Goal: Information Seeking & Learning: Understand process/instructions

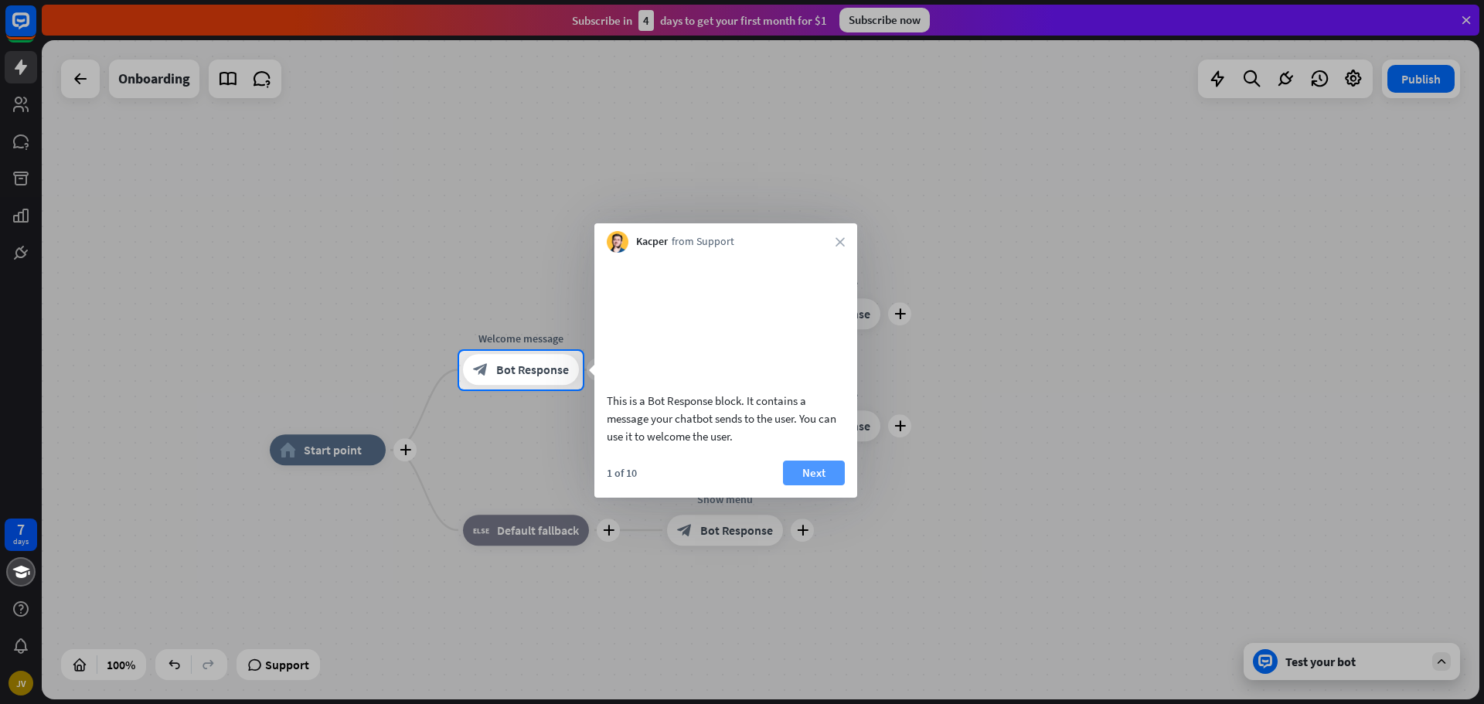
click at [807, 485] on button "Next" at bounding box center [814, 473] width 62 height 25
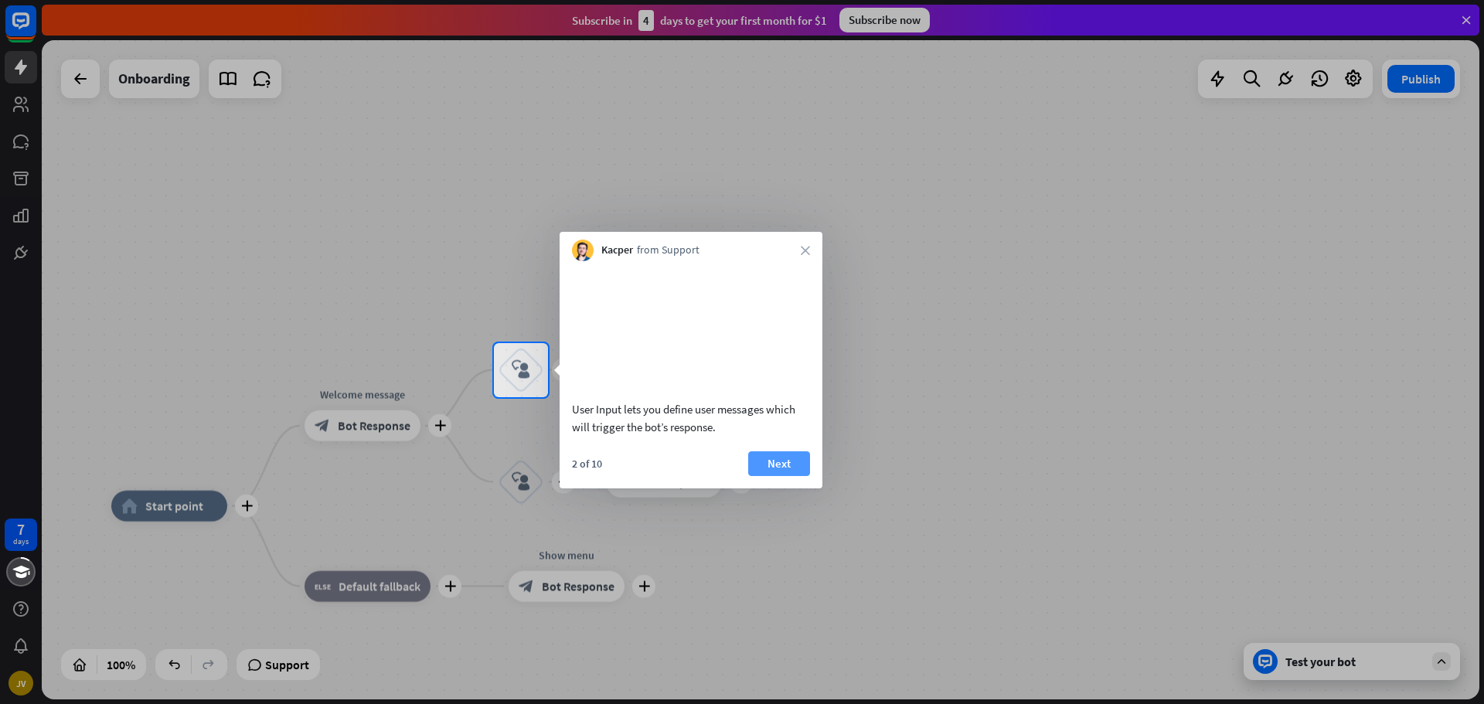
click at [806, 476] on button "Next" at bounding box center [779, 463] width 62 height 25
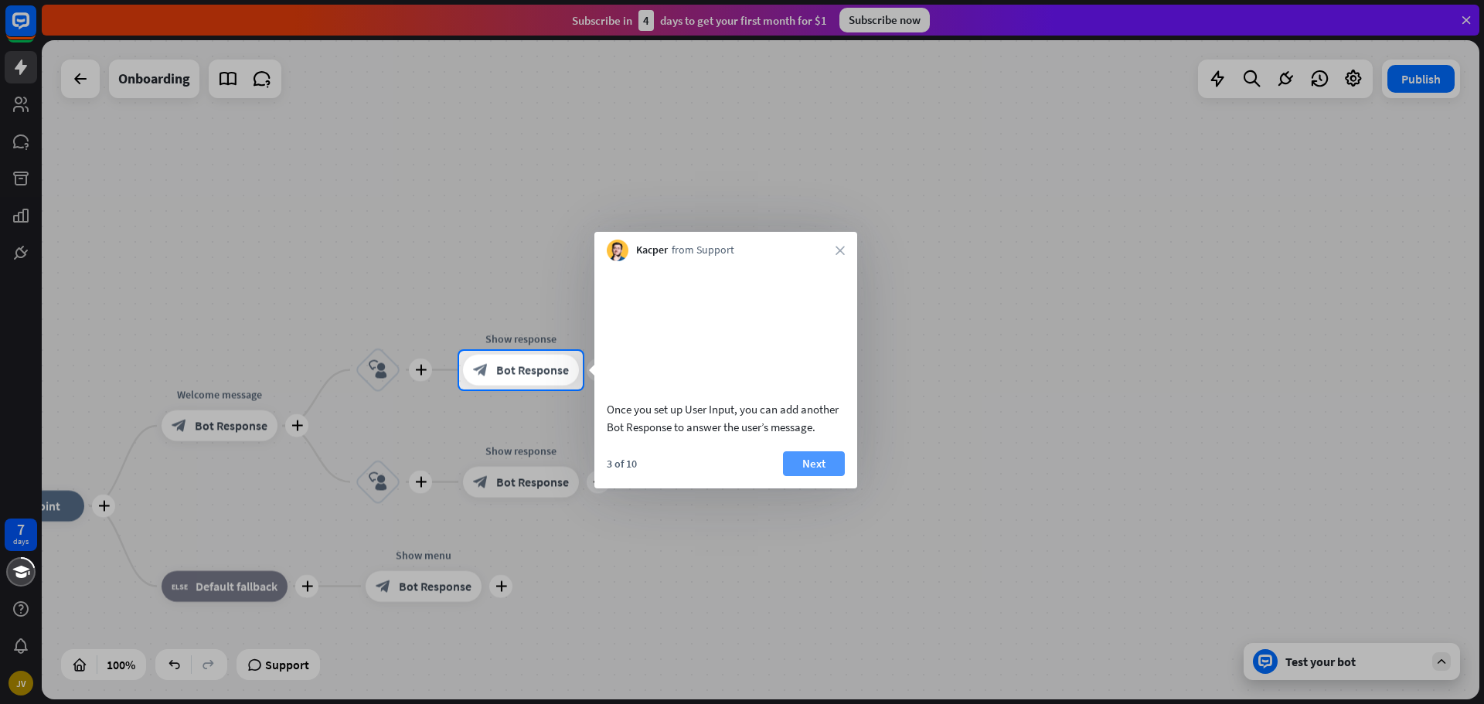
click at [806, 476] on button "Next" at bounding box center [814, 463] width 62 height 25
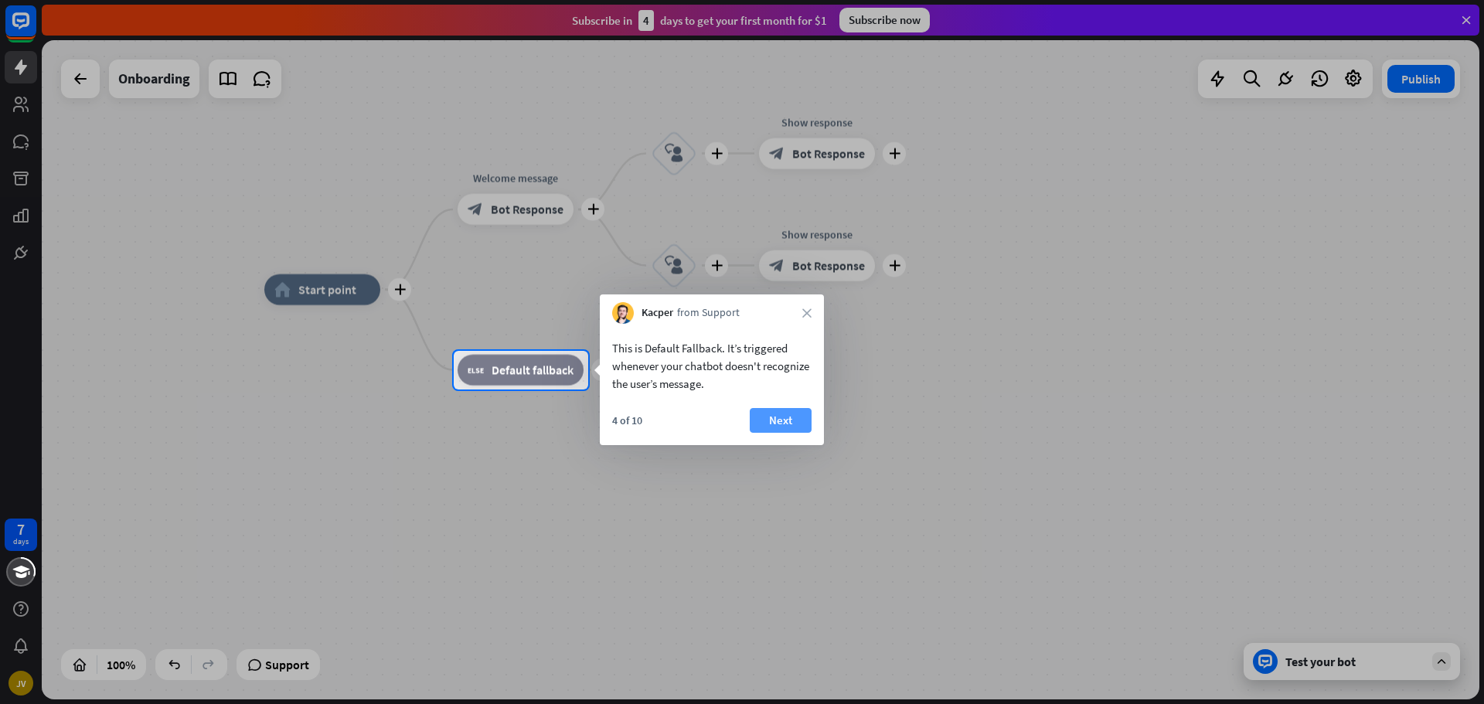
click at [791, 413] on button "Next" at bounding box center [781, 420] width 62 height 25
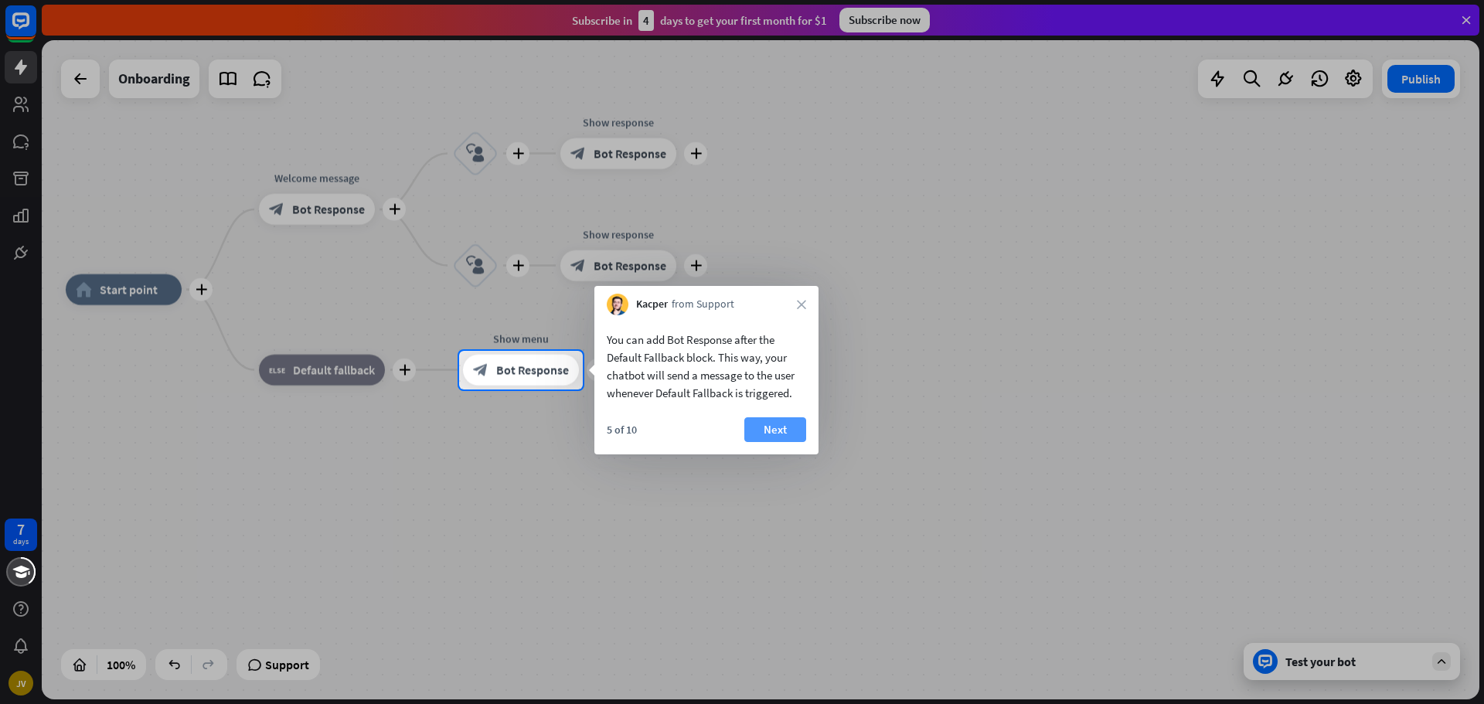
click at [787, 428] on button "Next" at bounding box center [775, 429] width 62 height 25
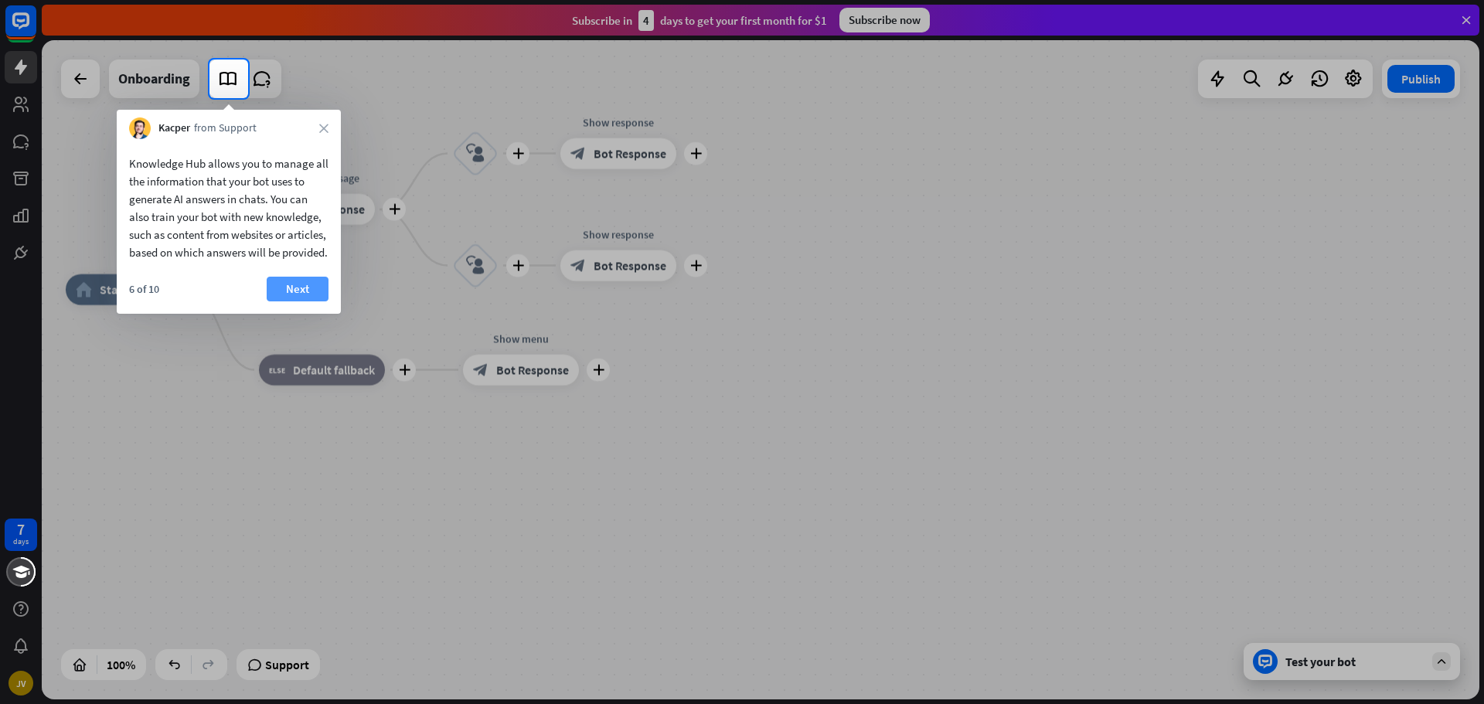
click at [308, 301] on button "Next" at bounding box center [298, 289] width 62 height 25
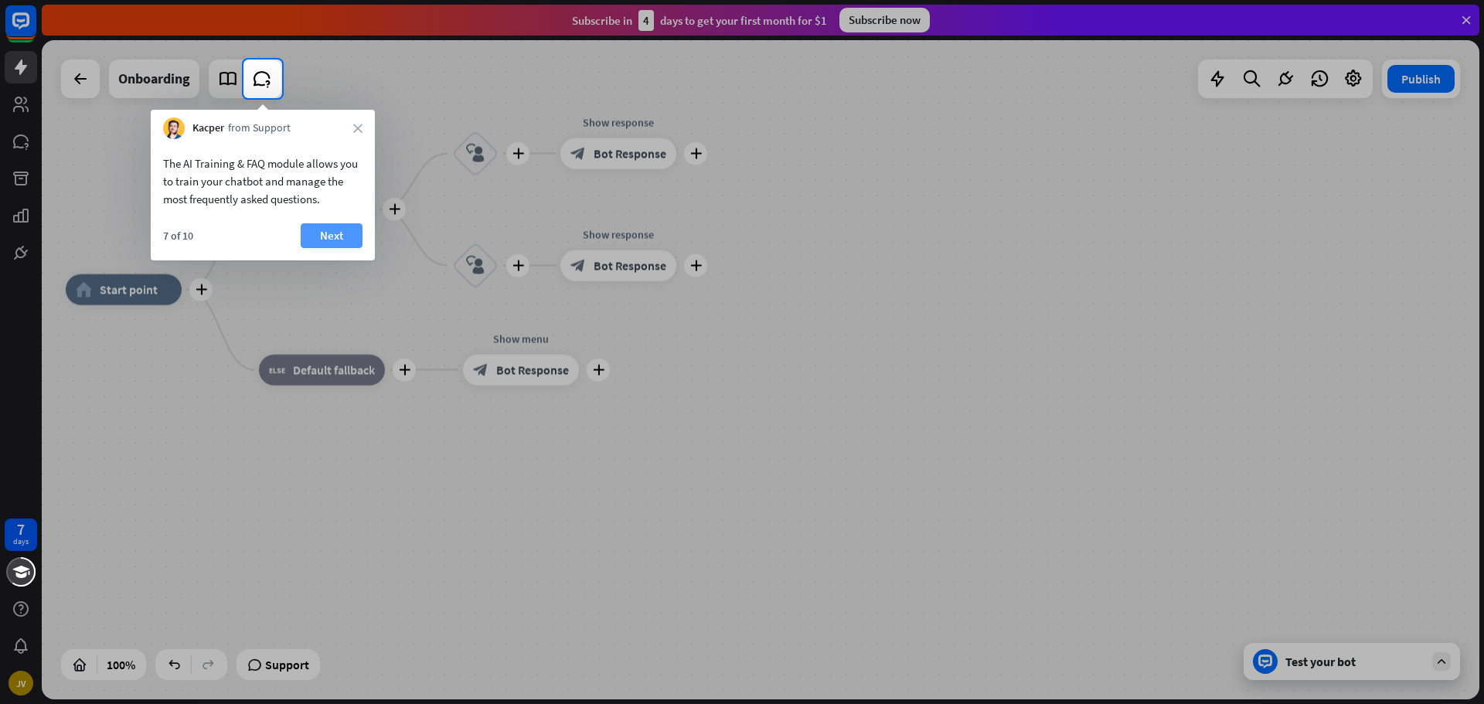
click at [328, 230] on button "Next" at bounding box center [332, 235] width 62 height 25
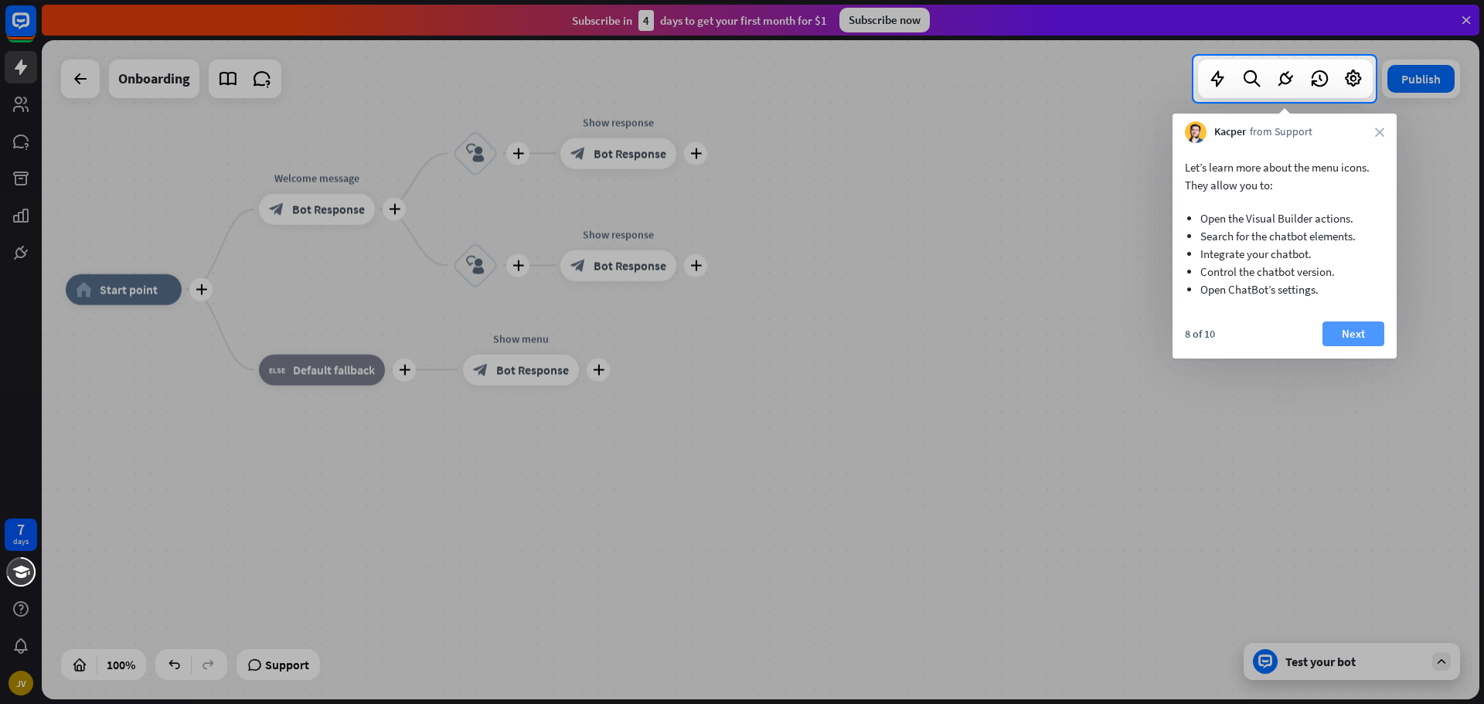
click at [1377, 345] on button "Next" at bounding box center [1353, 333] width 62 height 25
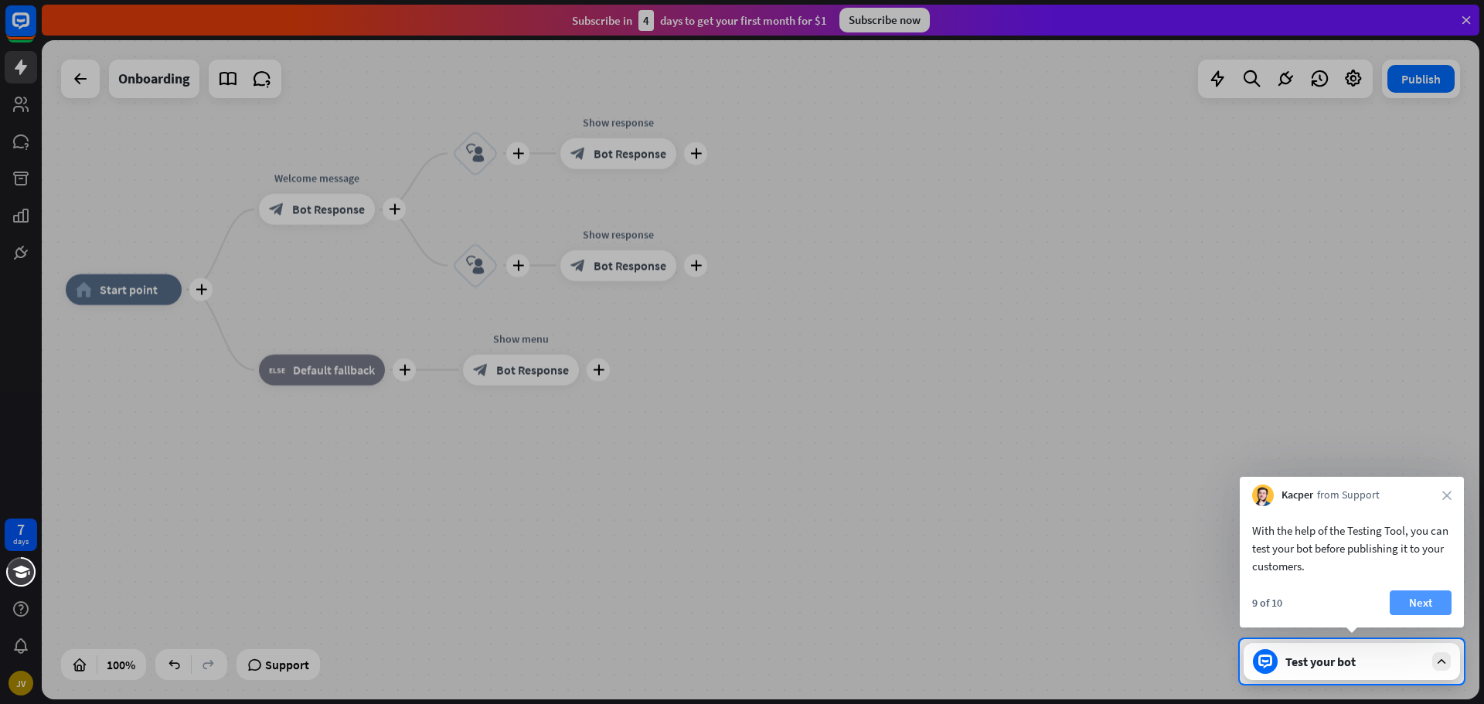
click at [1414, 607] on button "Next" at bounding box center [1420, 602] width 62 height 25
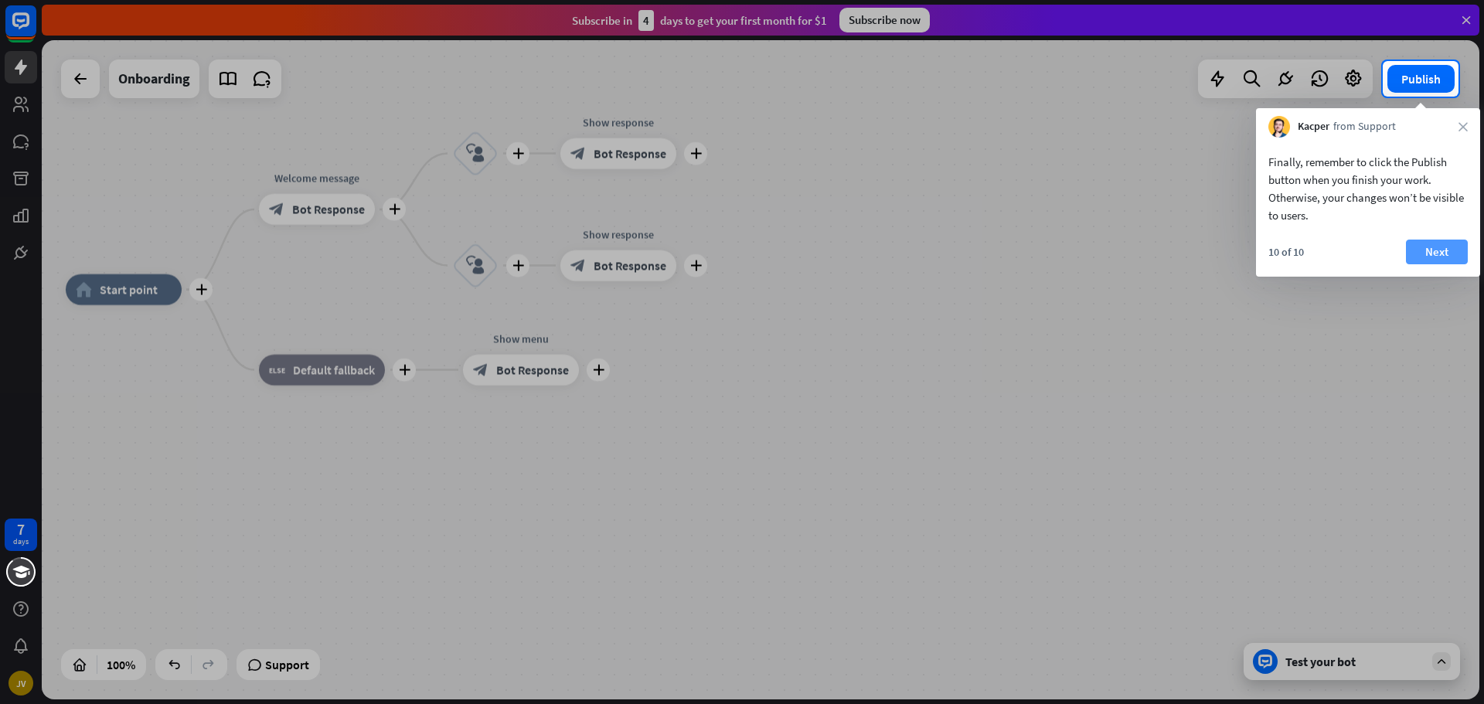
click at [1444, 262] on button "Next" at bounding box center [1437, 252] width 62 height 25
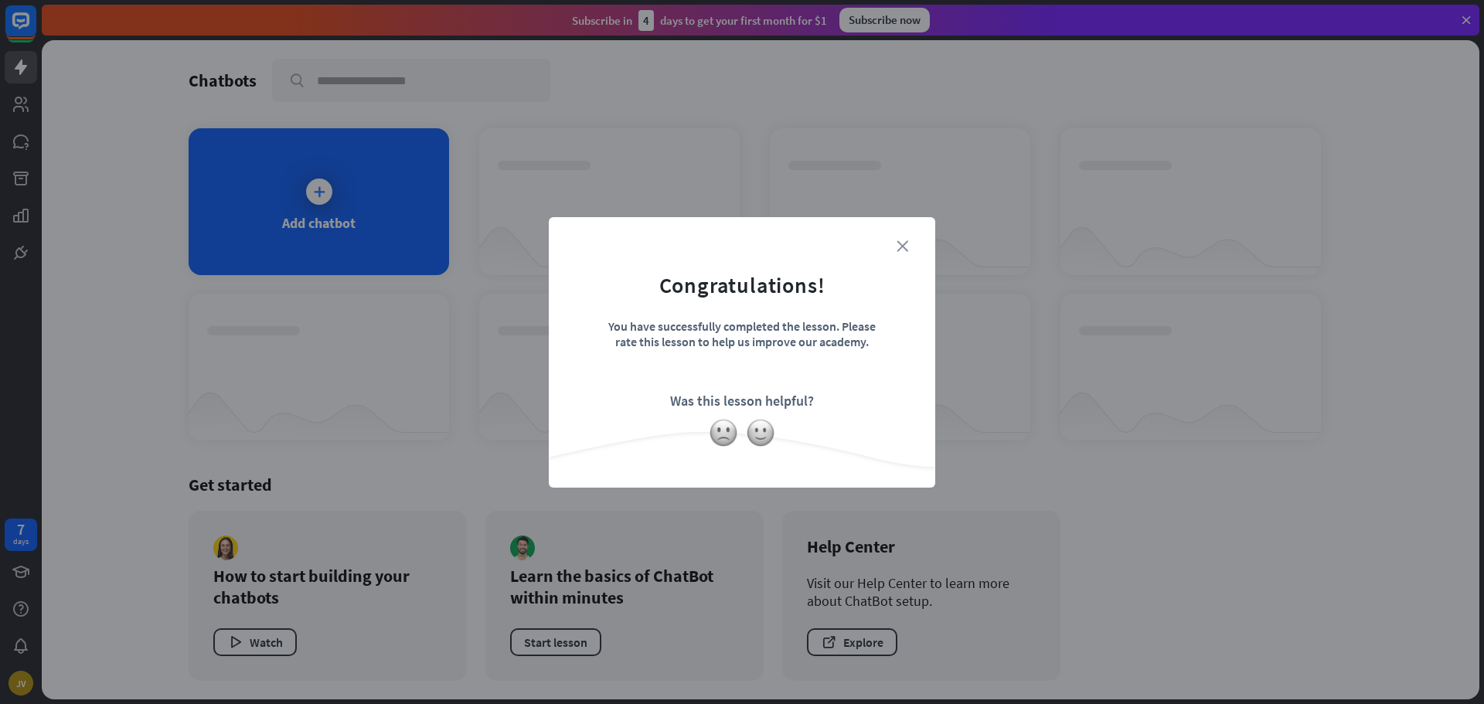
click at [900, 245] on icon "close" at bounding box center [902, 246] width 12 height 12
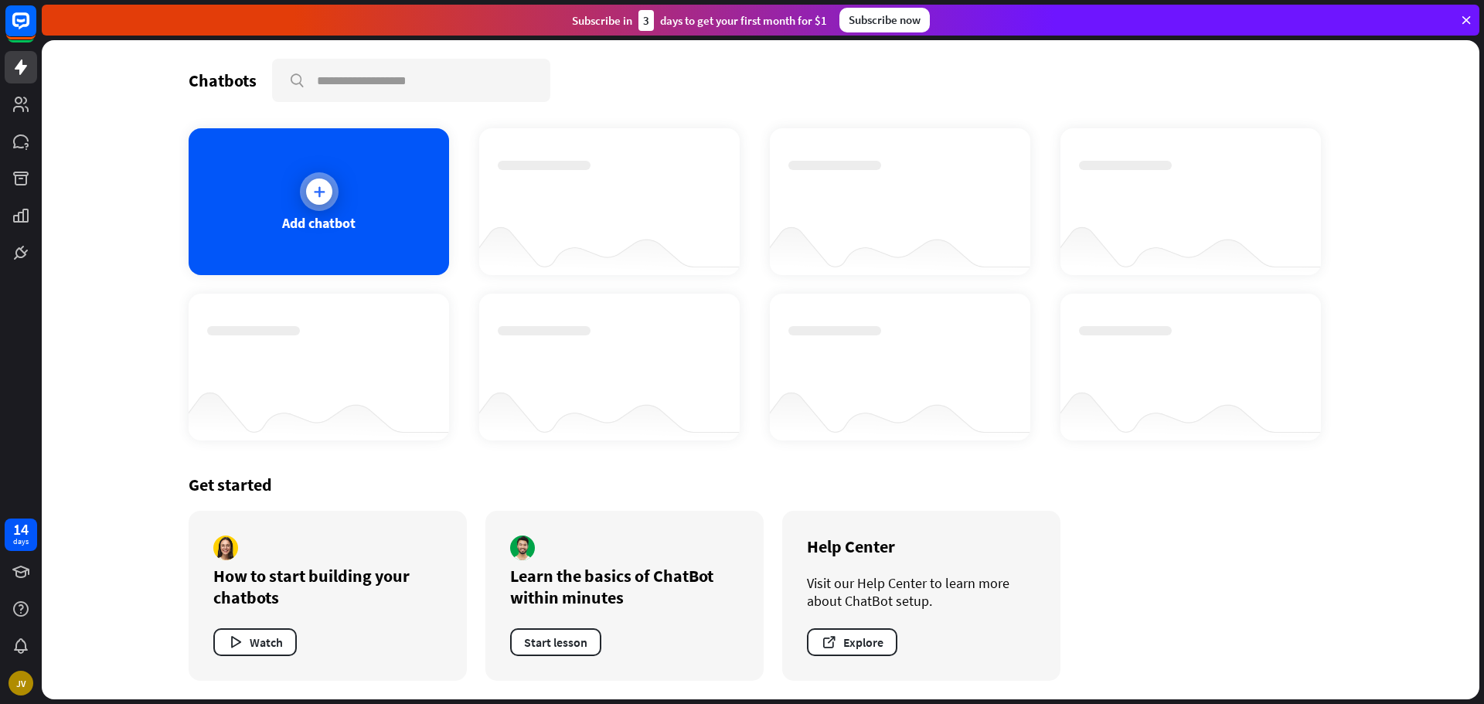
click at [322, 189] on icon at bounding box center [318, 191] width 15 height 15
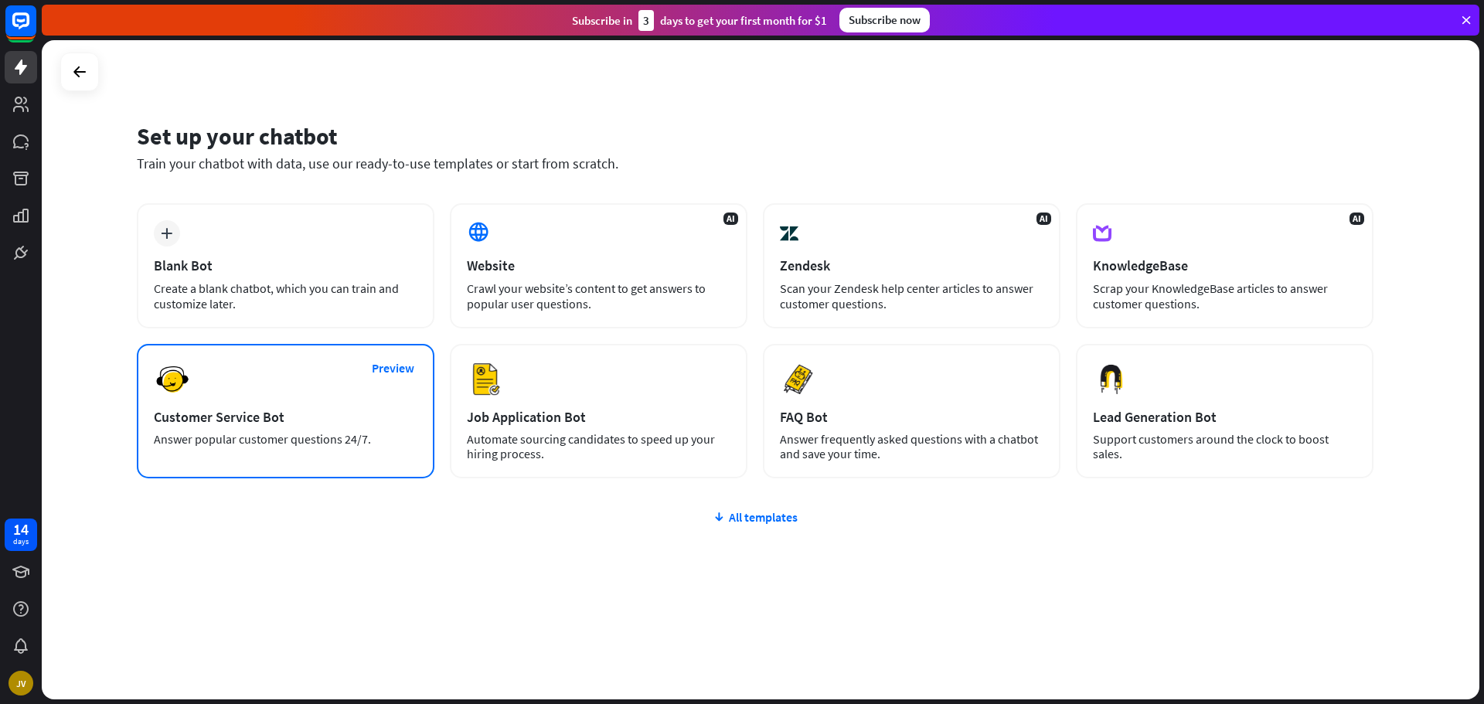
click at [206, 380] on div "Preview Customer Service Bot Answer popular customer questions 24/7." at bounding box center [286, 411] width 298 height 134
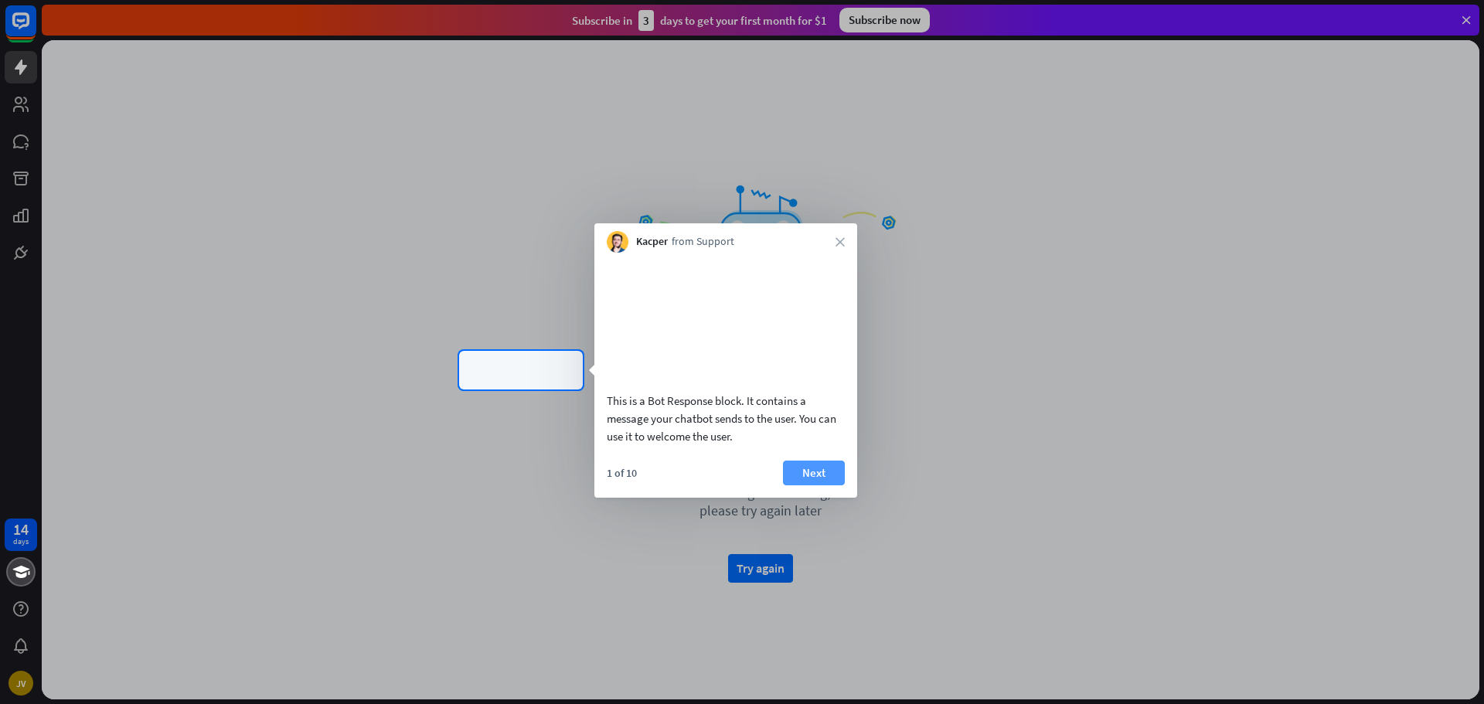
click at [828, 483] on button "Next" at bounding box center [814, 473] width 62 height 25
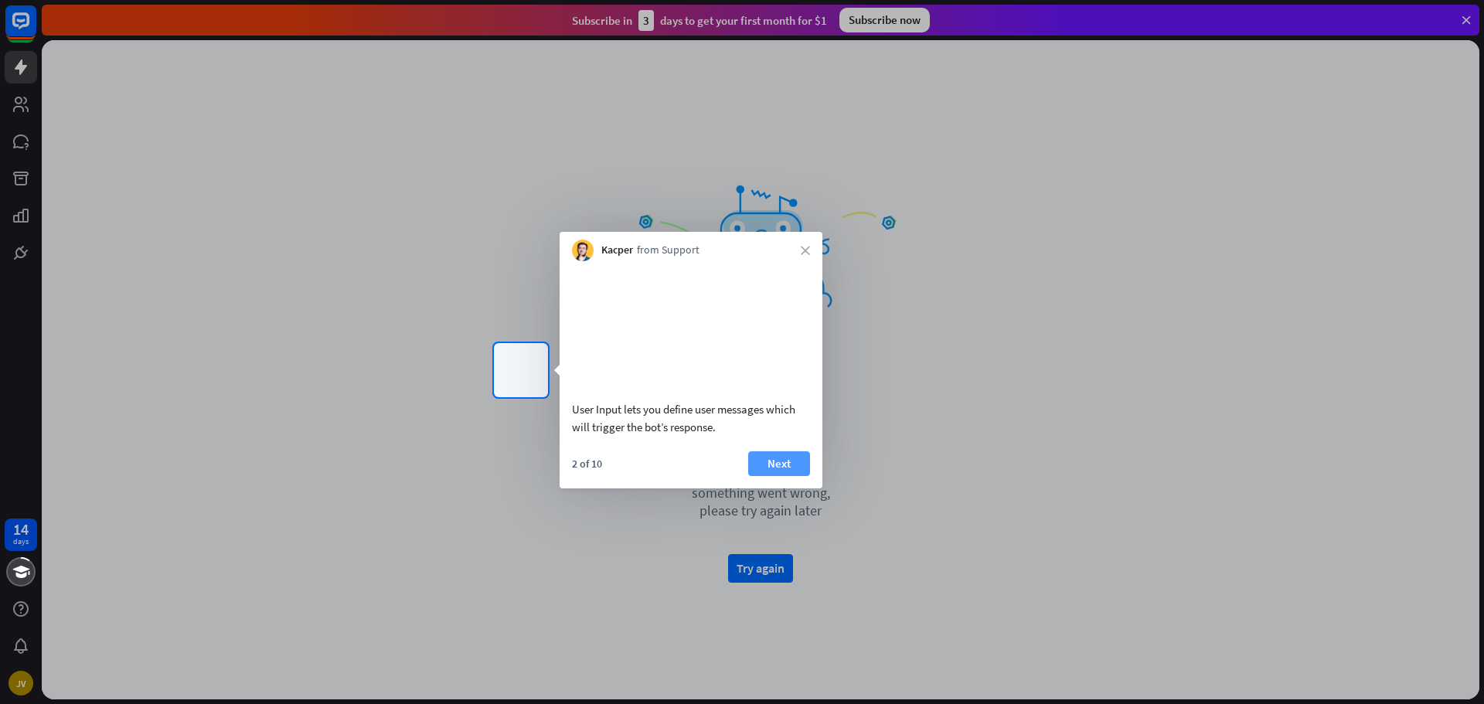
click at [787, 476] on button "Next" at bounding box center [779, 463] width 62 height 25
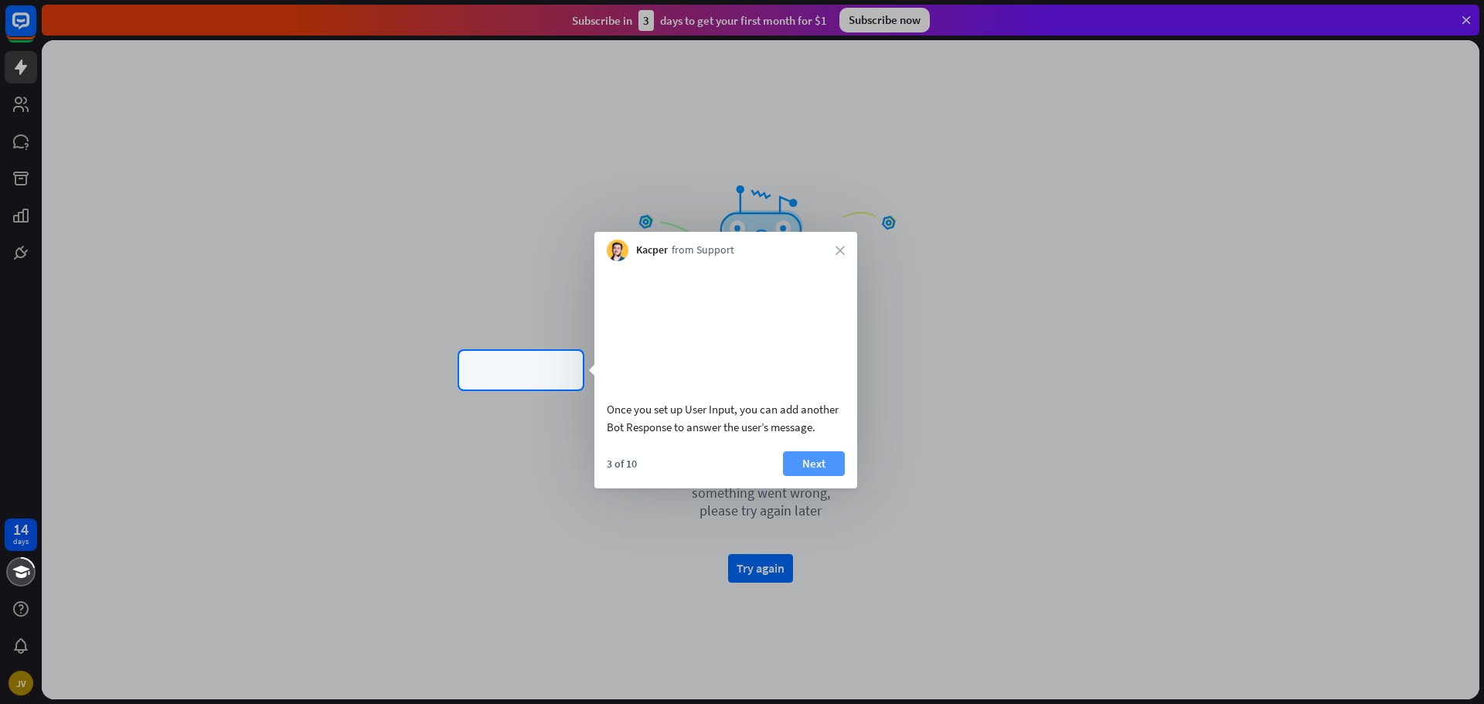
click at [818, 476] on button "Next" at bounding box center [814, 463] width 62 height 25
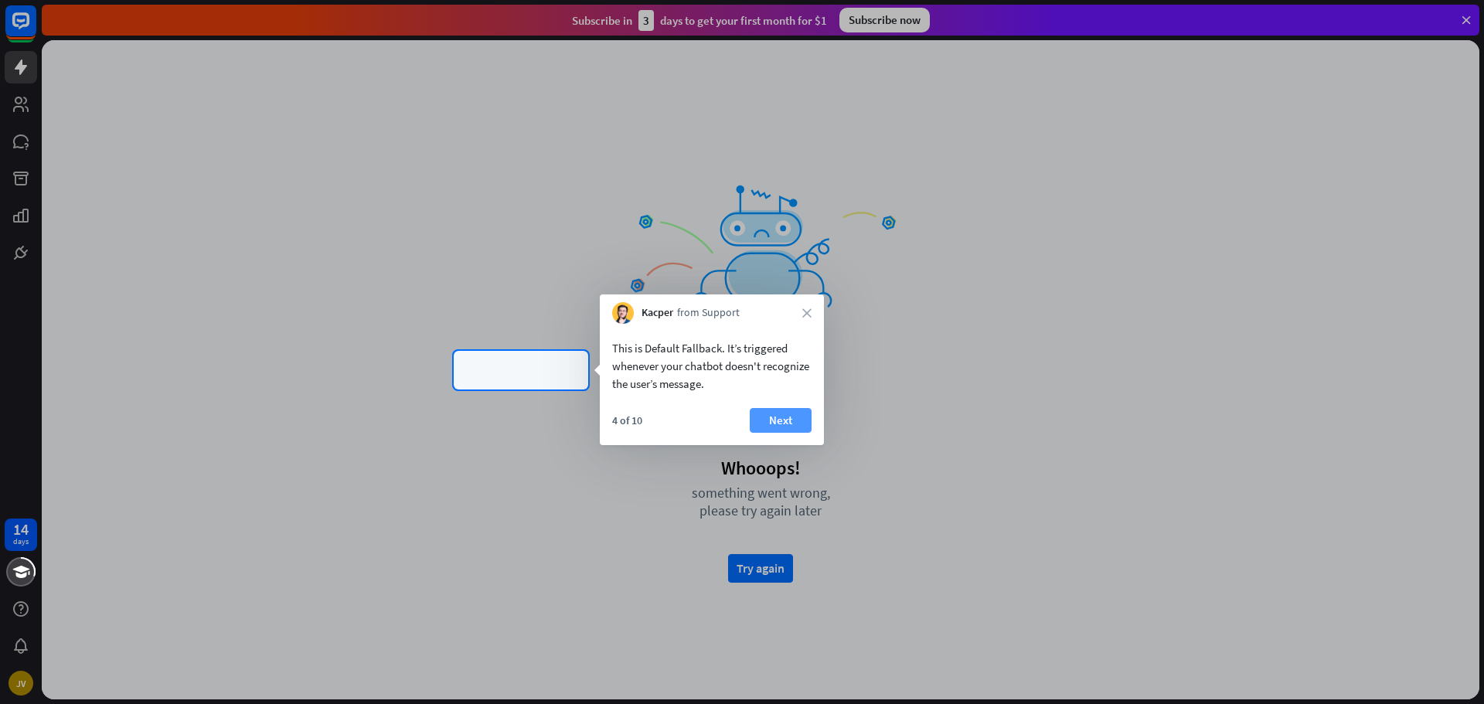
click at [804, 415] on button "Next" at bounding box center [781, 420] width 62 height 25
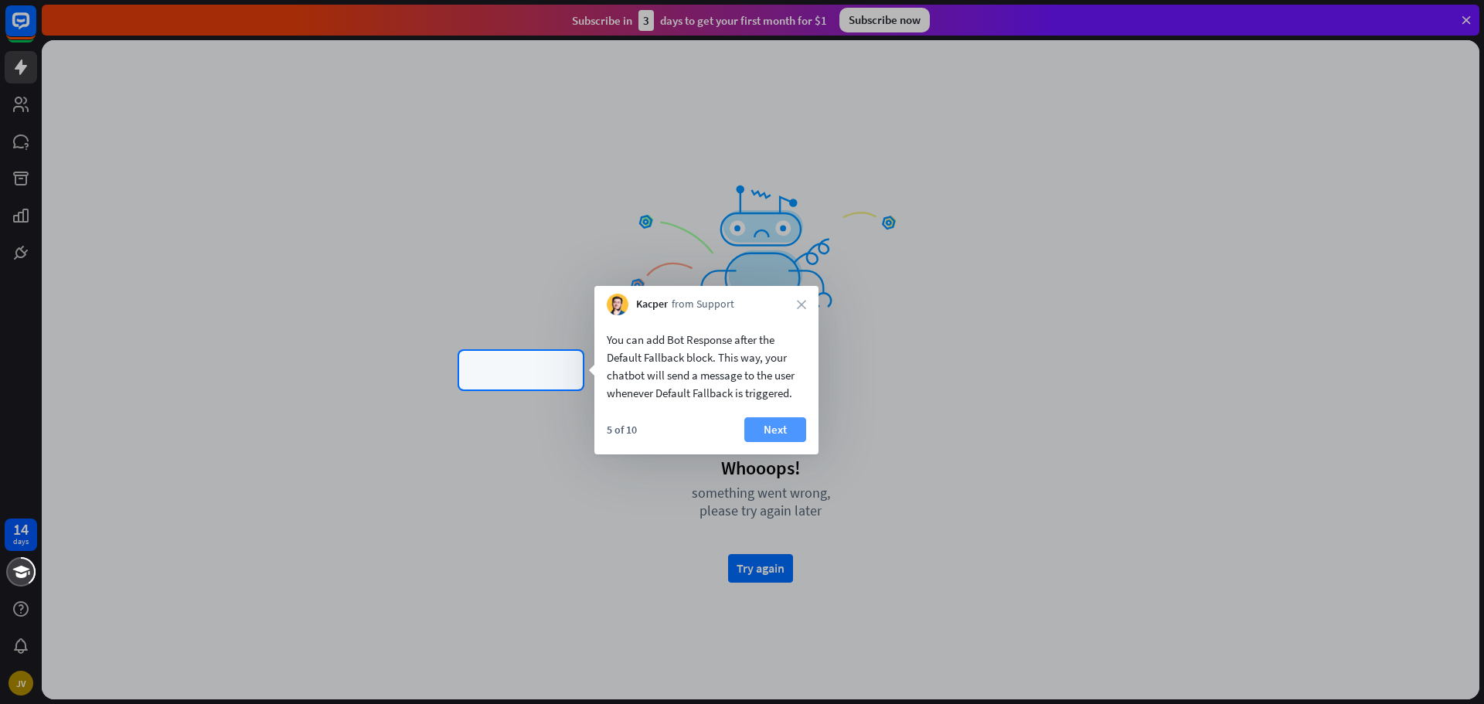
click at [787, 434] on button "Next" at bounding box center [775, 429] width 62 height 25
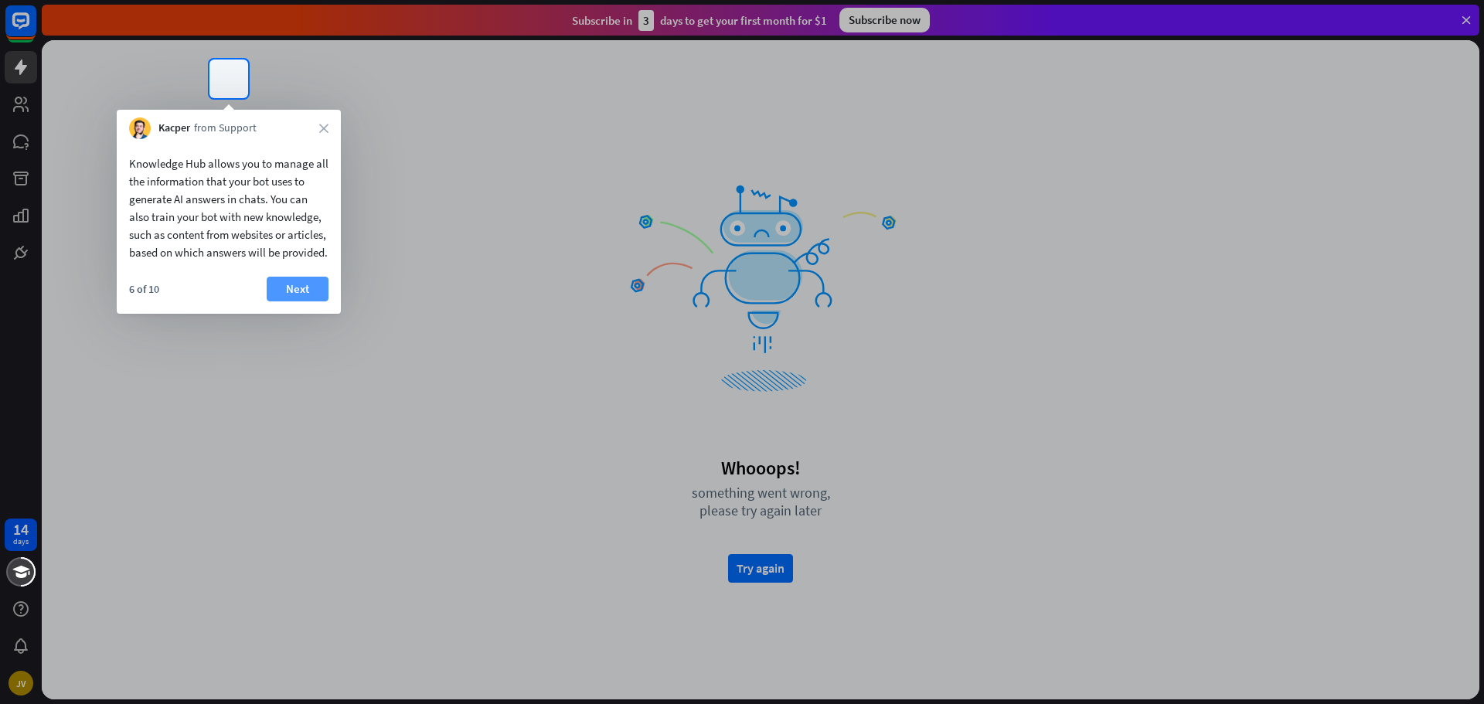
click at [314, 301] on button "Next" at bounding box center [298, 289] width 62 height 25
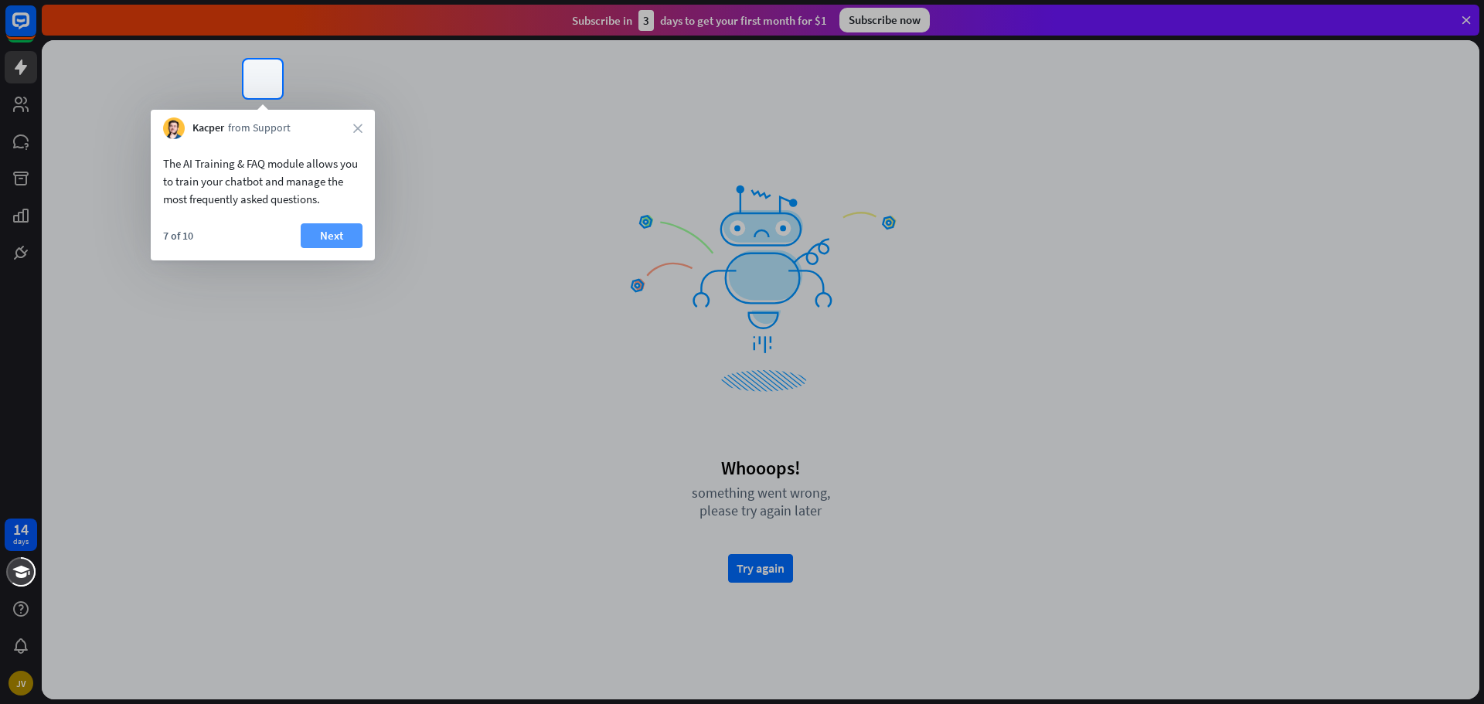
click at [341, 224] on button "Next" at bounding box center [332, 235] width 62 height 25
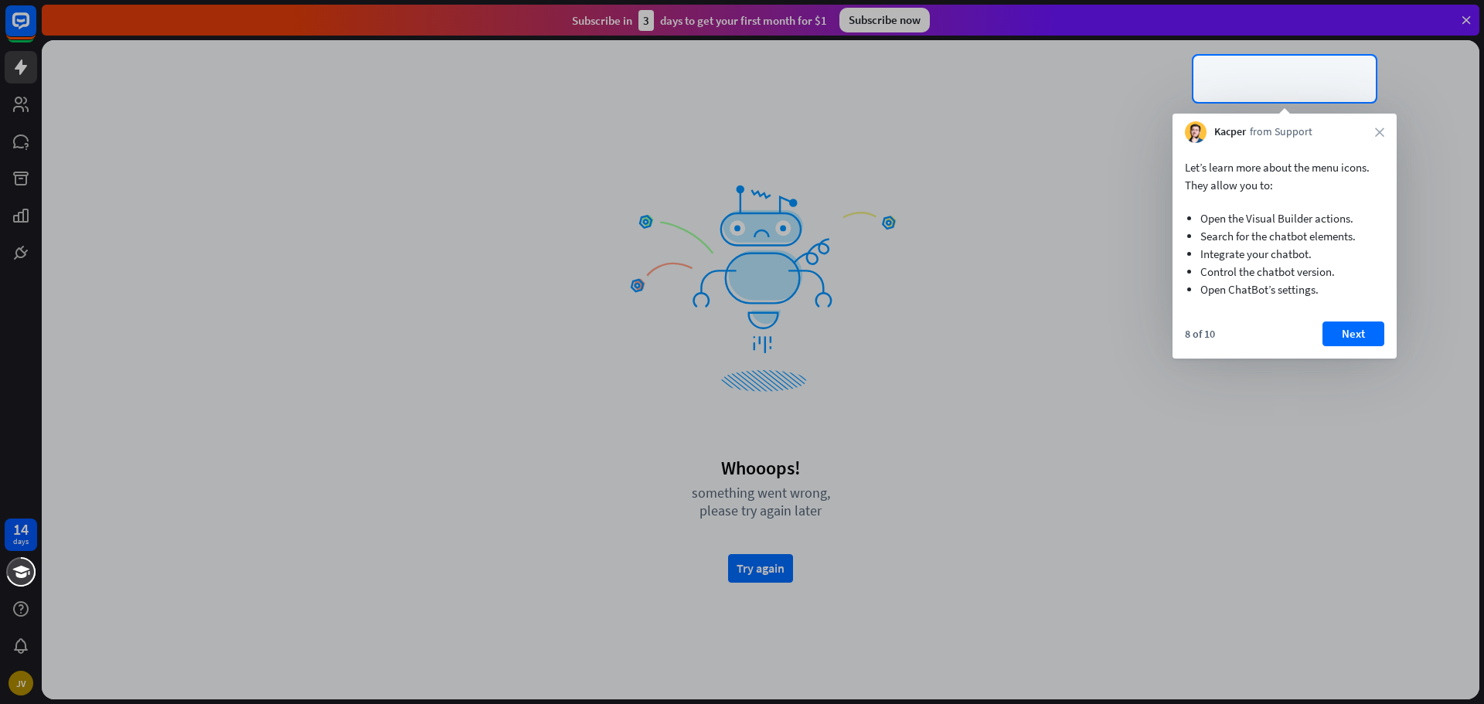
click at [1329, 349] on div "8 of 10 Next" at bounding box center [1284, 339] width 224 height 37
click at [1344, 334] on button "Next" at bounding box center [1353, 333] width 62 height 25
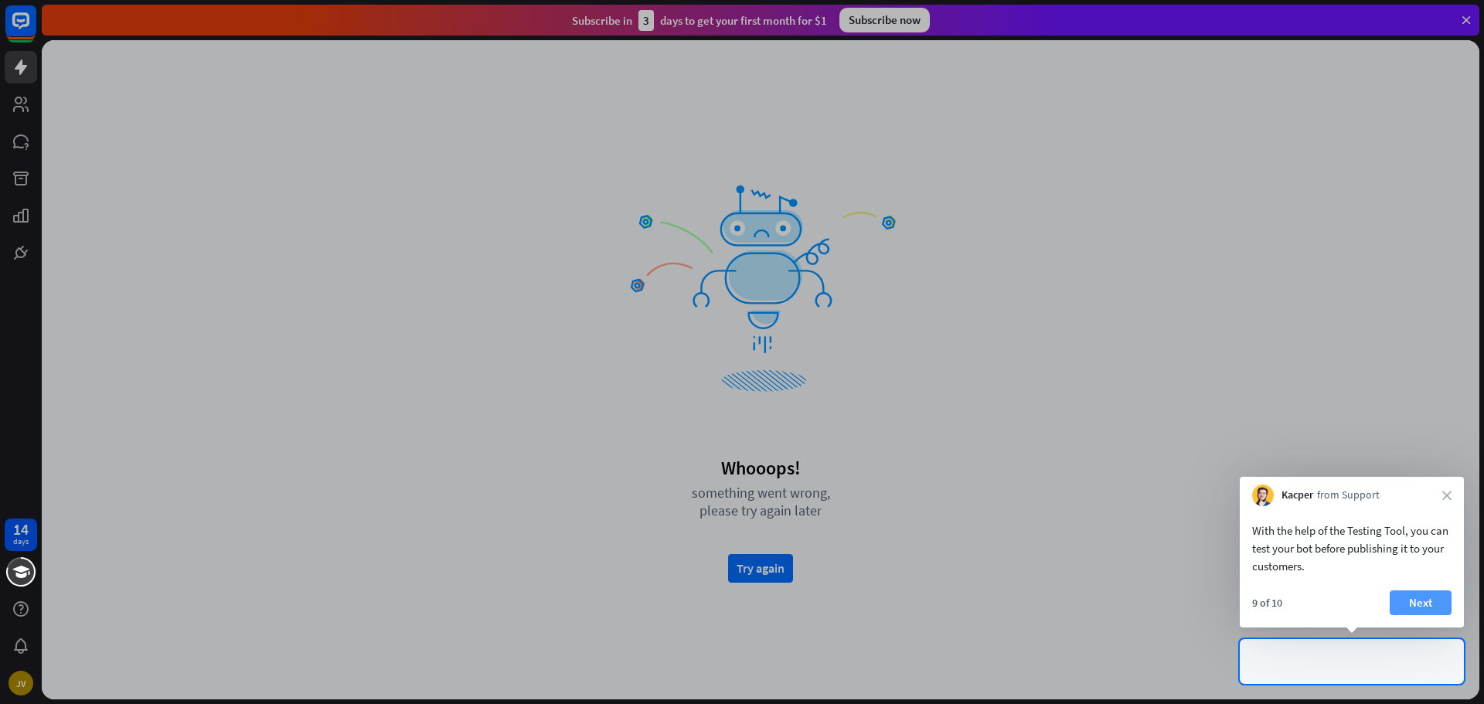
click at [1409, 597] on button "Next" at bounding box center [1420, 602] width 62 height 25
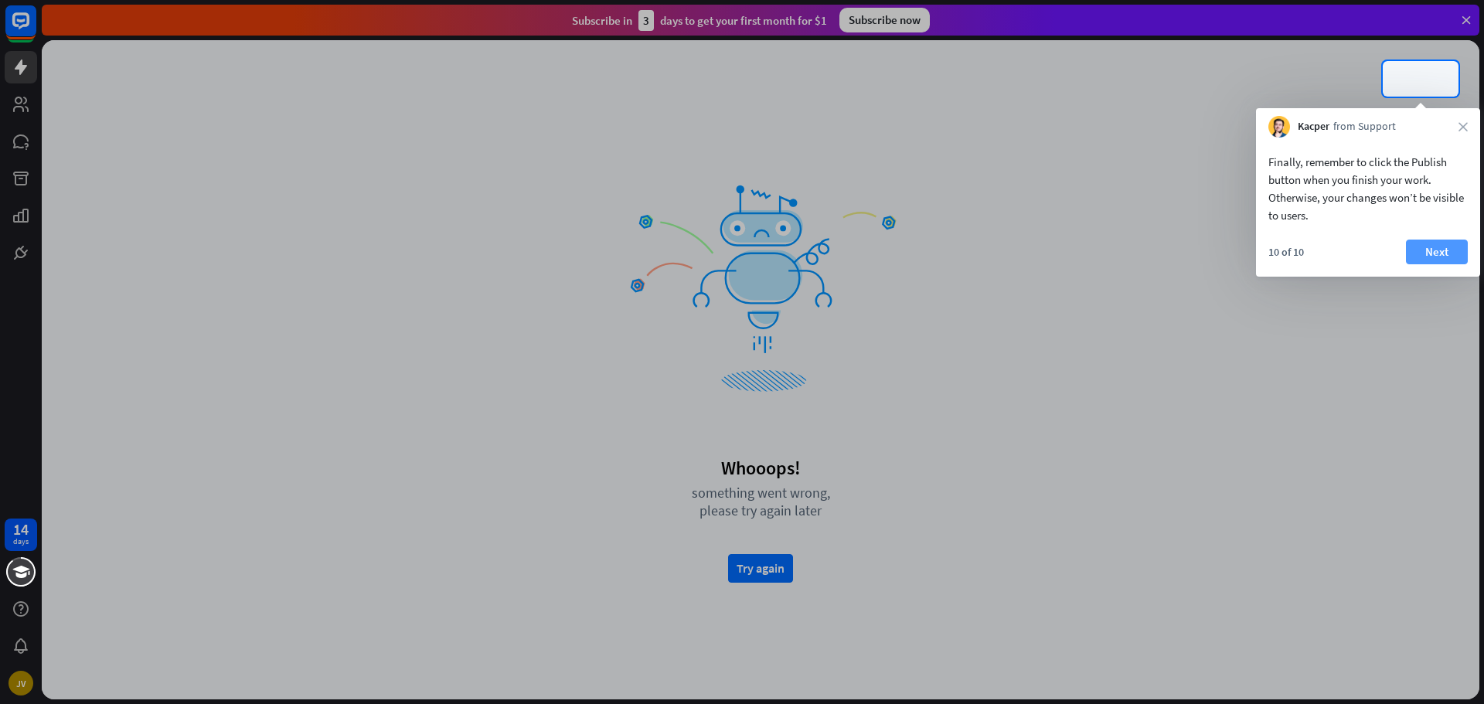
click at [1434, 247] on button "Next" at bounding box center [1437, 252] width 62 height 25
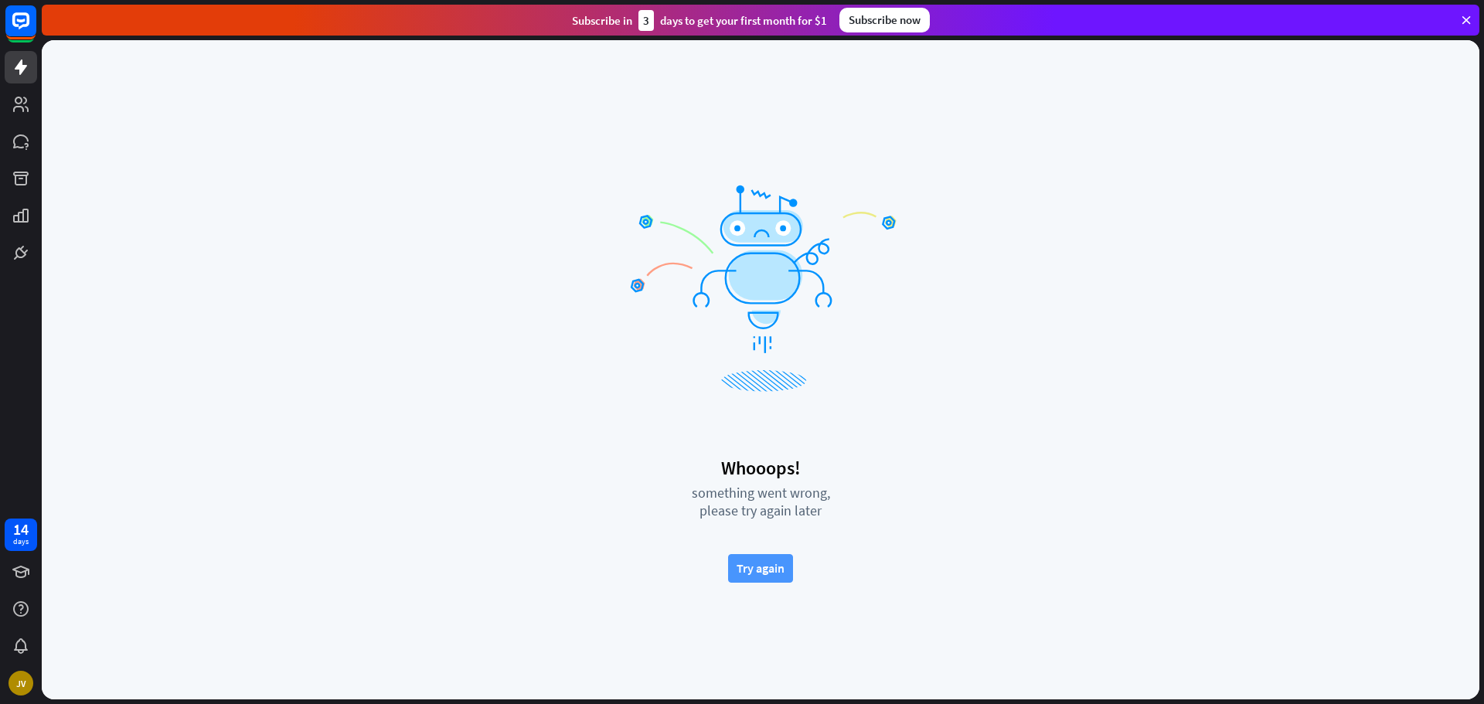
click at [753, 559] on button "Try again" at bounding box center [760, 568] width 65 height 29
